Goal: Transaction & Acquisition: Purchase product/service

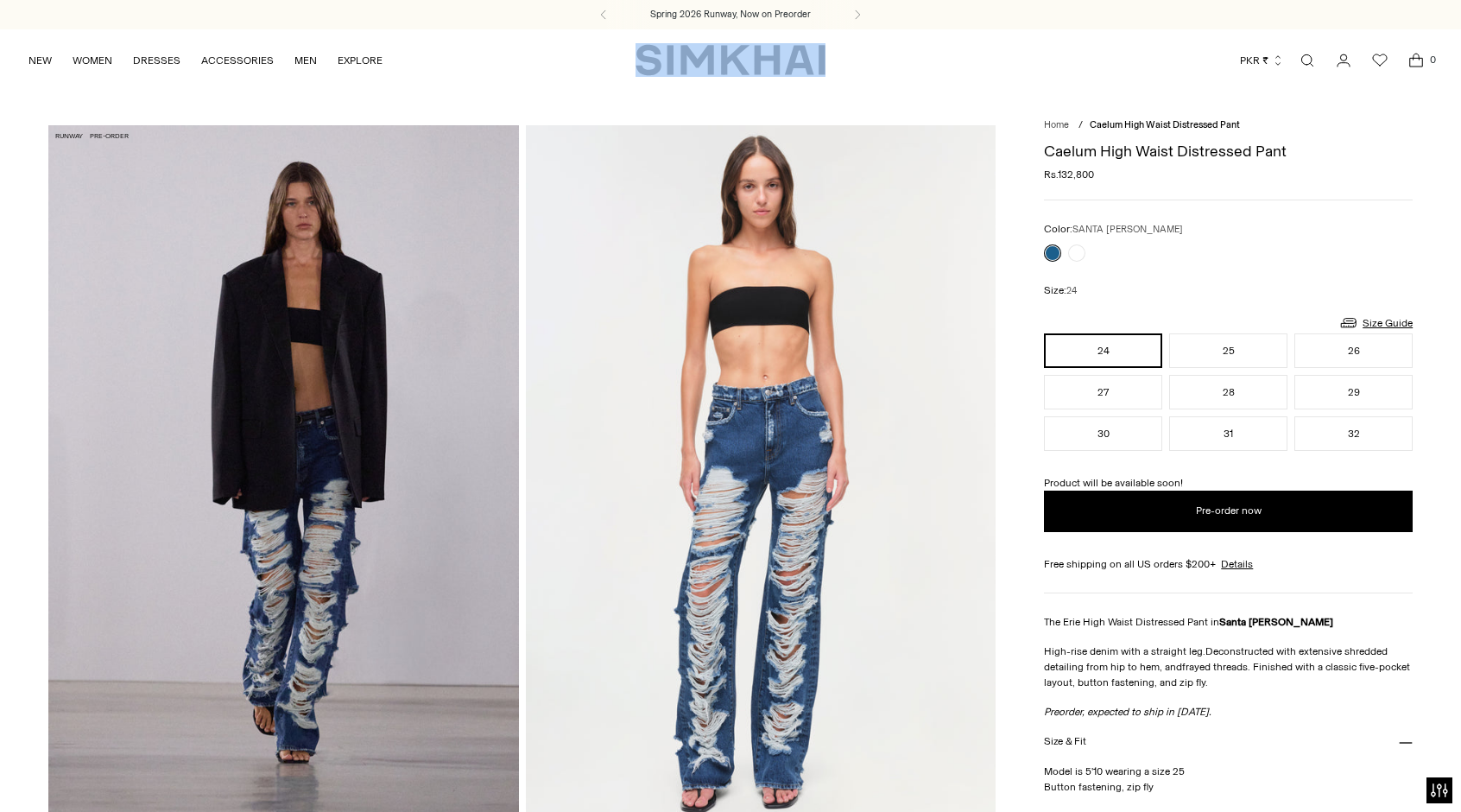
drag, startPoint x: 0, startPoint y: 0, endPoint x: 628, endPoint y: 69, distance: 631.8
click at [628, 69] on div "NEW WOMEN New Arrivals Shop All Spring 2026 Preorder Fall 2025 Best Sellers Exc…" at bounding box center [731, 60] width 1406 height 61
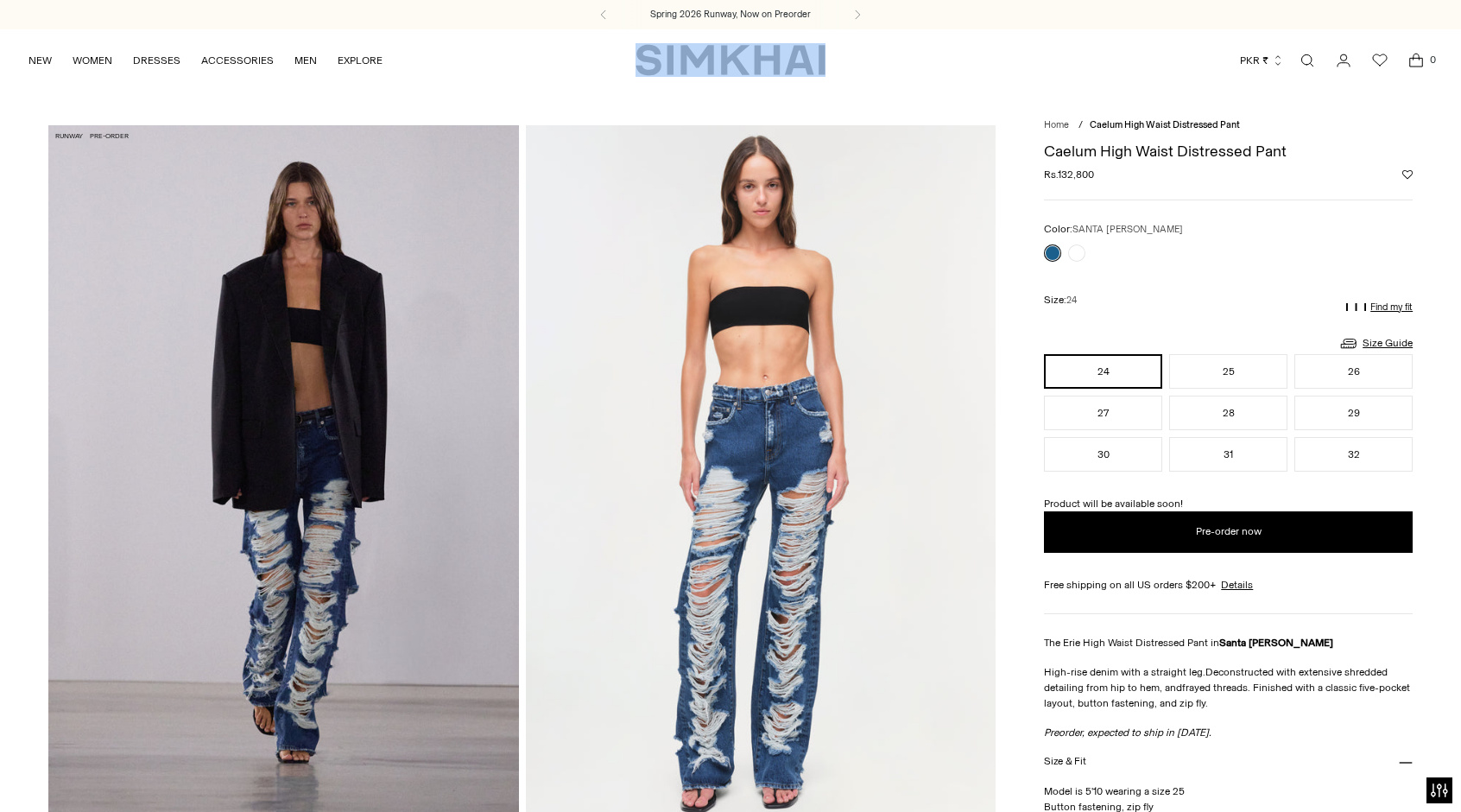
scroll to position [1036, 0]
click at [866, 51] on div "Currency PKR ₨ [GEOGRAPHIC_DATA] (ALL L) [GEOGRAPHIC_DATA] (DZD د.ج) [GEOGRAPHI…" at bounding box center [1130, 60] width 609 height 38
drag, startPoint x: 866, startPoint y: 51, endPoint x: 631, endPoint y: 44, distance: 235.1
type textarea "********"
click at [631, 44] on div "NEW WOMEN New Arrivals Shop All Spring 2026 Preorder Fall 2025 Best Sellers Exc…" at bounding box center [731, 60] width 1406 height 61
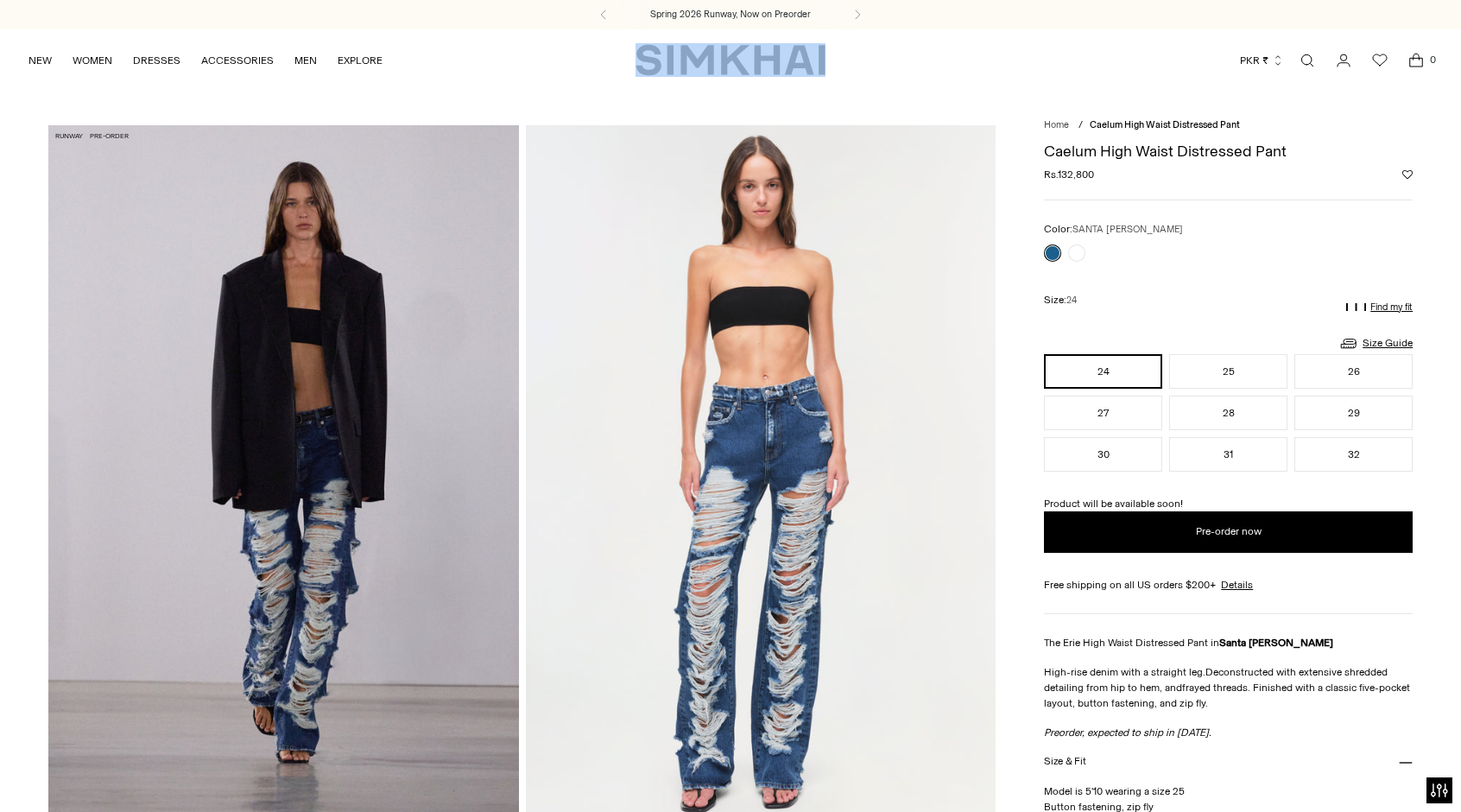
copy div "SIMKHAI Currency"
click at [833, 85] on div "NEW WOMEN New Arrivals Shop All Spring 2026 Preorder Fall 2025 Best Sellers Exc…" at bounding box center [731, 60] width 1406 height 61
drag, startPoint x: 837, startPoint y: 69, endPoint x: 637, endPoint y: 61, distance: 200.2
click at [637, 61] on div "NEW WOMEN New Arrivals Shop All Spring 2026 Preorder Fall 2025 Best Sellers Exc…" at bounding box center [731, 60] width 1406 height 61
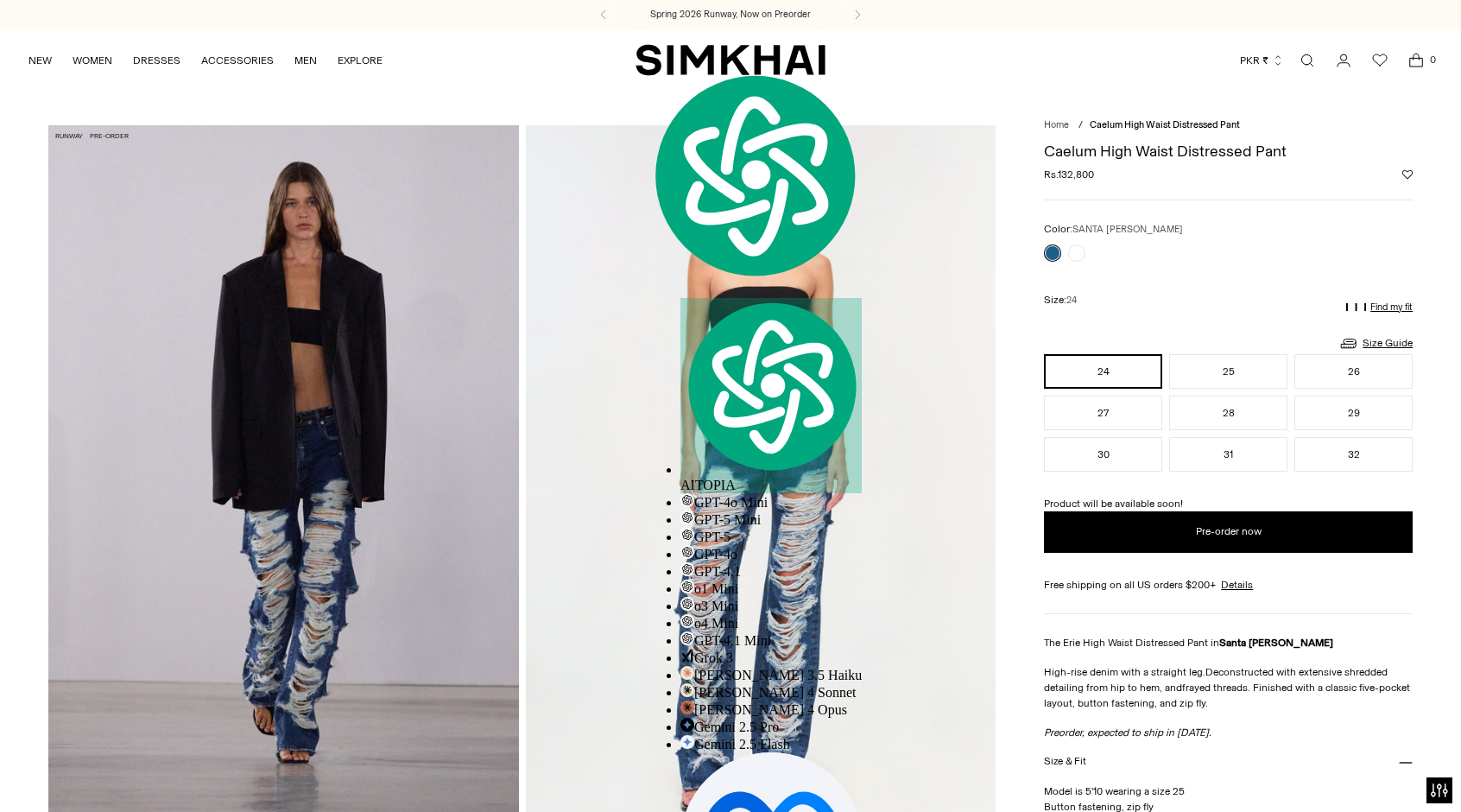
copy div "SIMKHAI Currency PKR ₨"
